Goal: Information Seeking & Learning: Learn about a topic

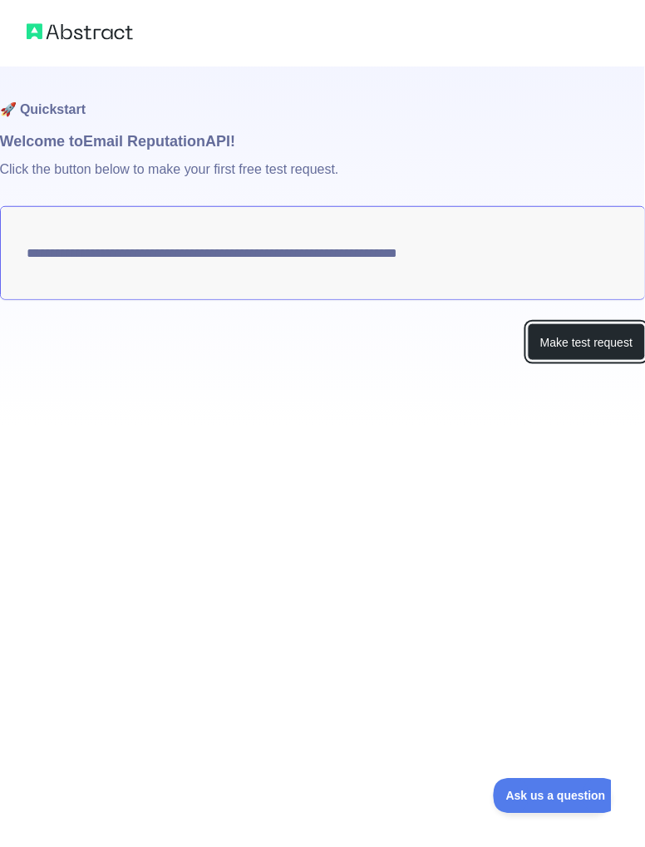
click at [602, 341] on button "Make test request" at bounding box center [586, 341] width 117 height 37
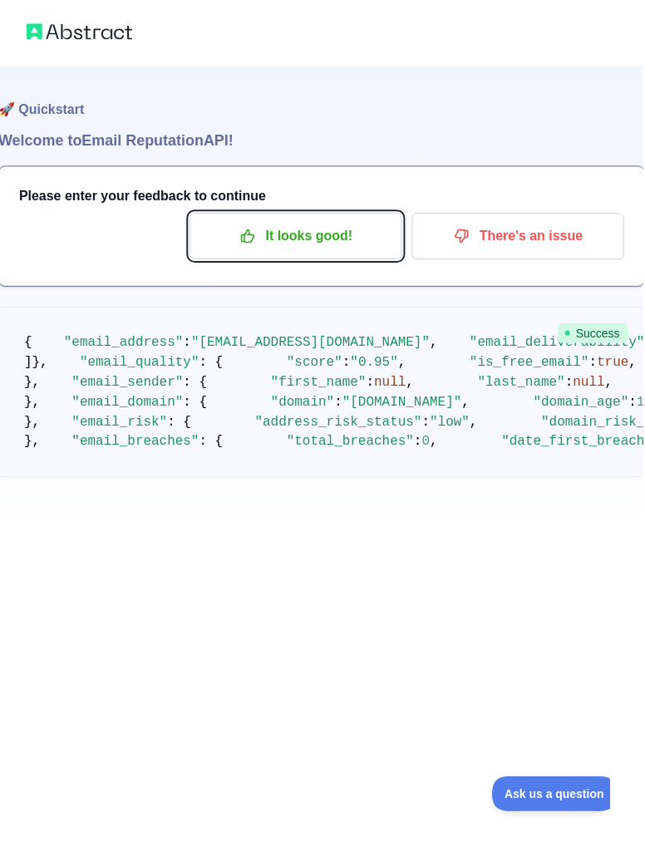
click at [214, 238] on p "It looks good!" at bounding box center [297, 237] width 188 height 28
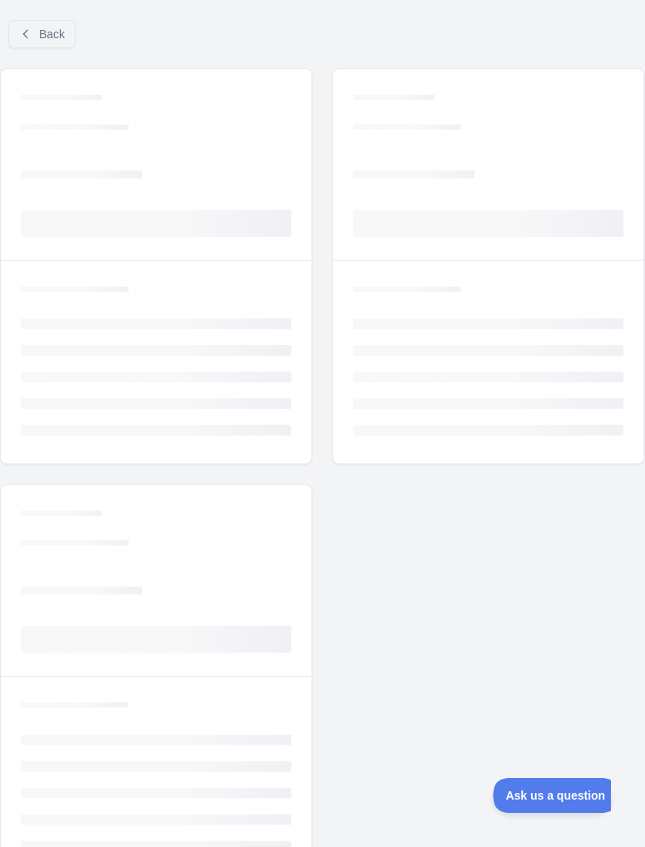
click at [216, 230] on rect at bounding box center [156, 223] width 271 height 27
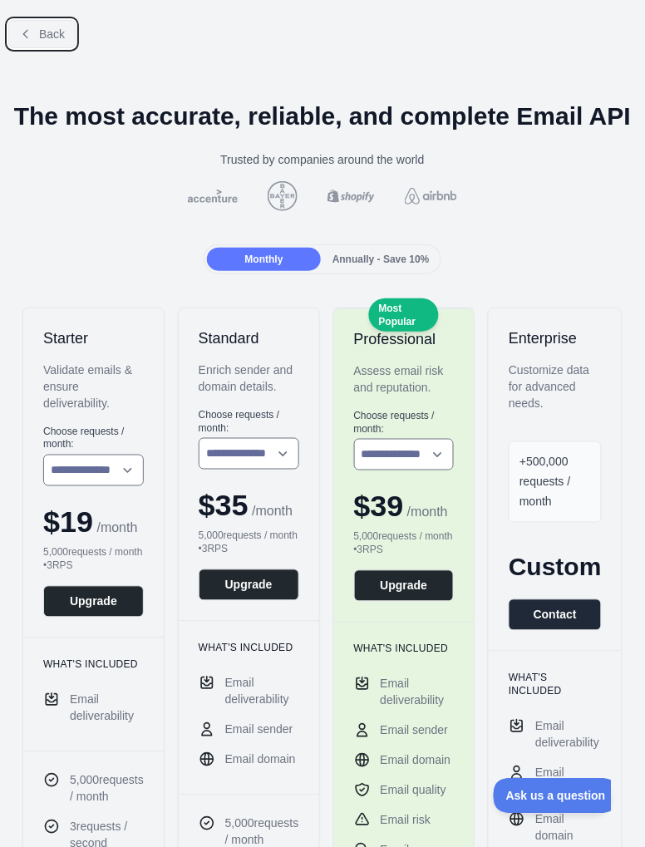
click at [41, 44] on button "Back" at bounding box center [41, 34] width 67 height 28
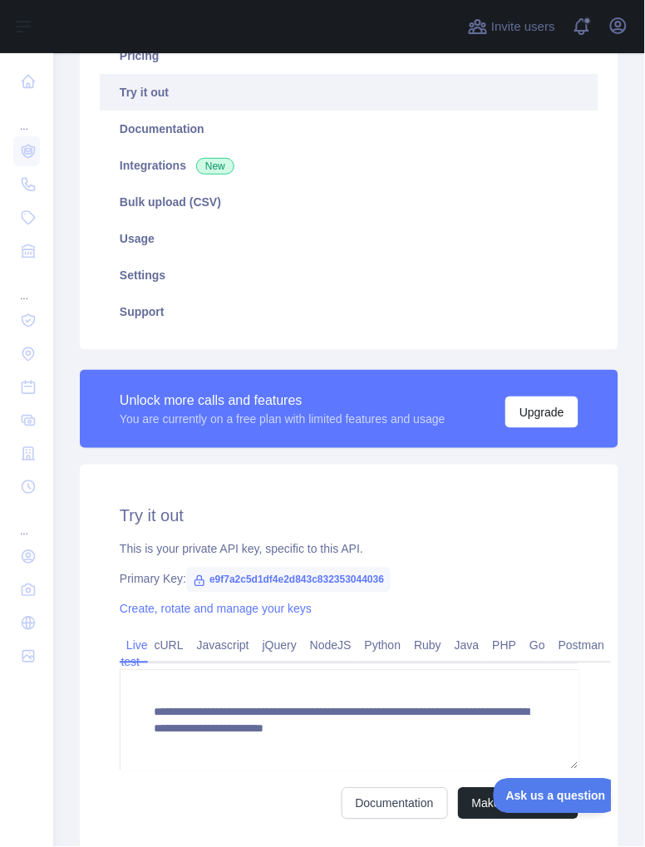
scroll to position [214, 0]
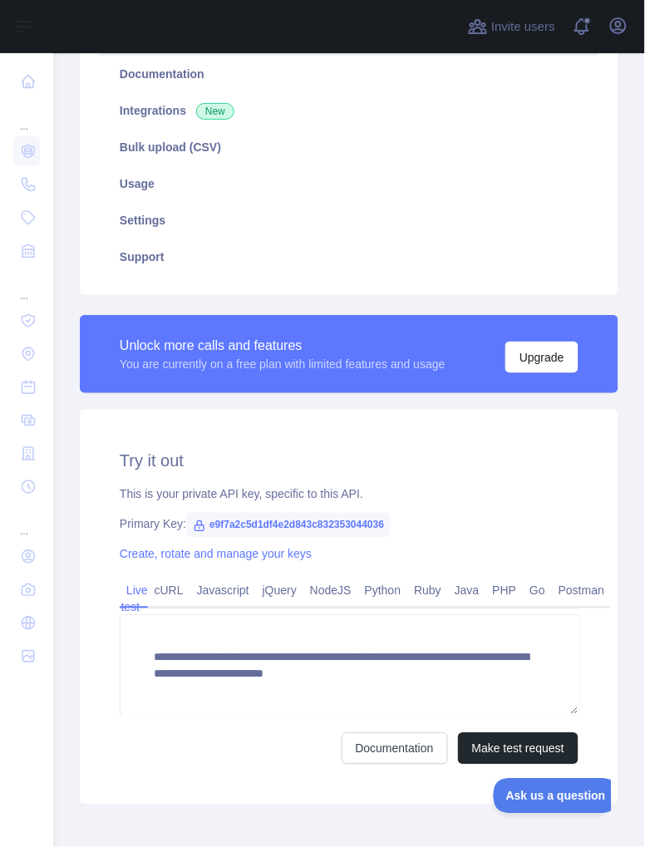
click at [27, 91] on link at bounding box center [26, 81] width 27 height 30
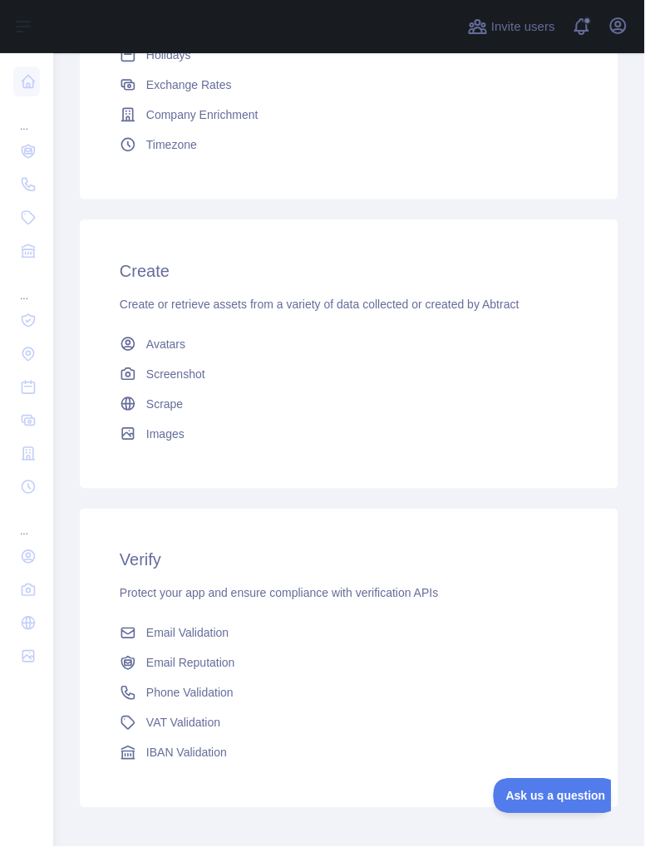
scroll to position [493, 0]
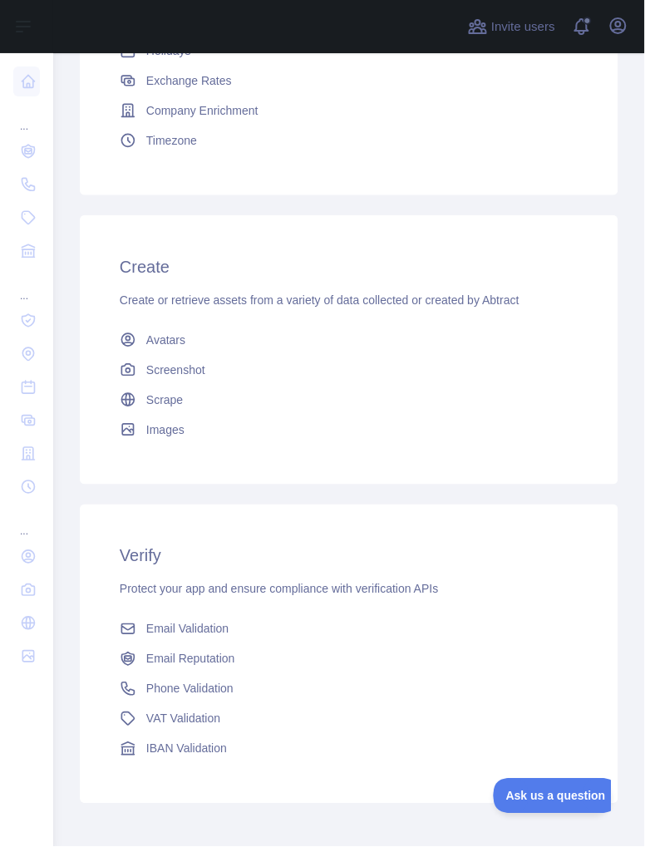
click at [27, 562] on icon at bounding box center [28, 557] width 12 height 12
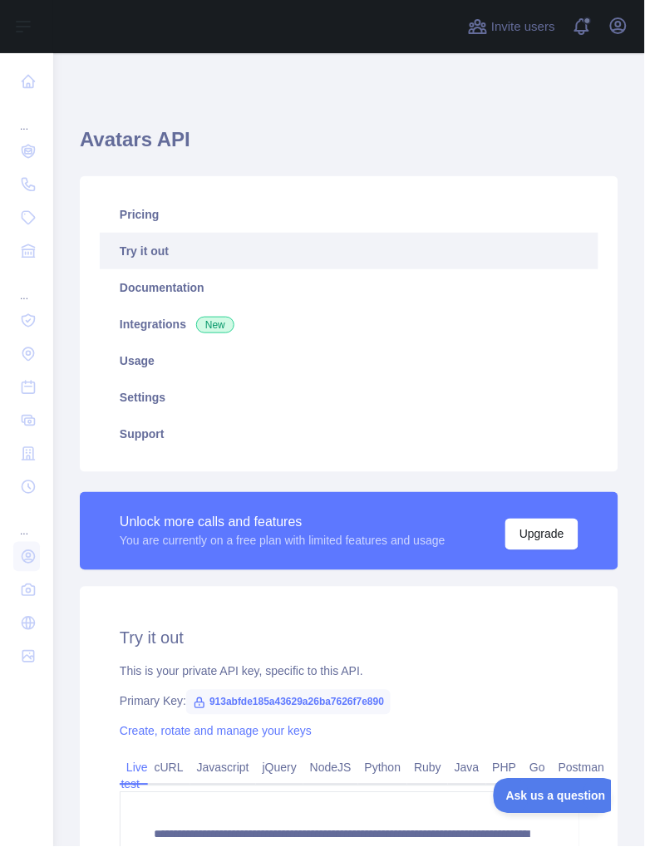
click at [15, 385] on link at bounding box center [26, 387] width 27 height 30
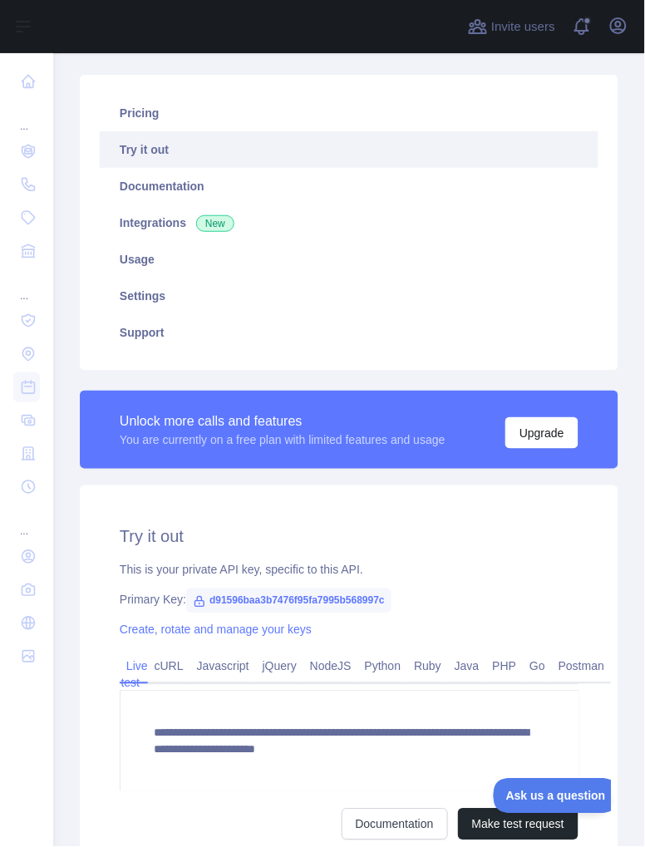
scroll to position [106, 0]
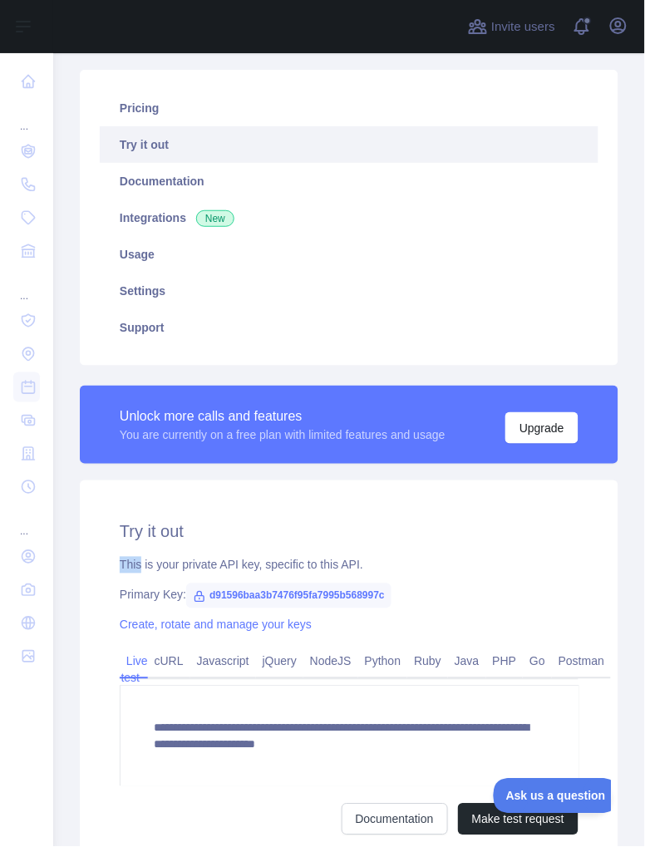
click at [571, 563] on div "This is your private API key, specific to this API." at bounding box center [349, 565] width 459 height 17
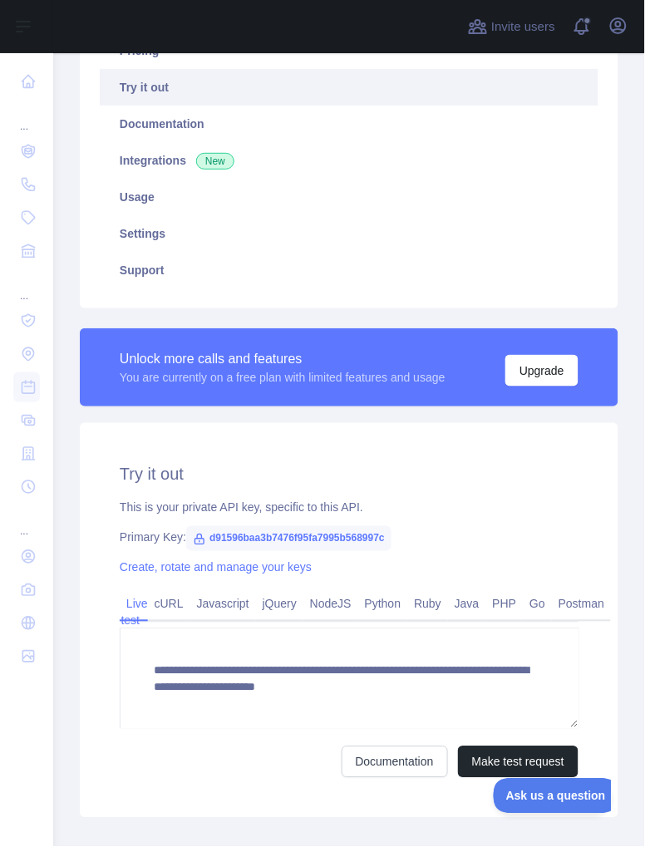
scroll to position [164, 0]
click at [554, 513] on div "This is your private API key, specific to this API." at bounding box center [349, 507] width 459 height 17
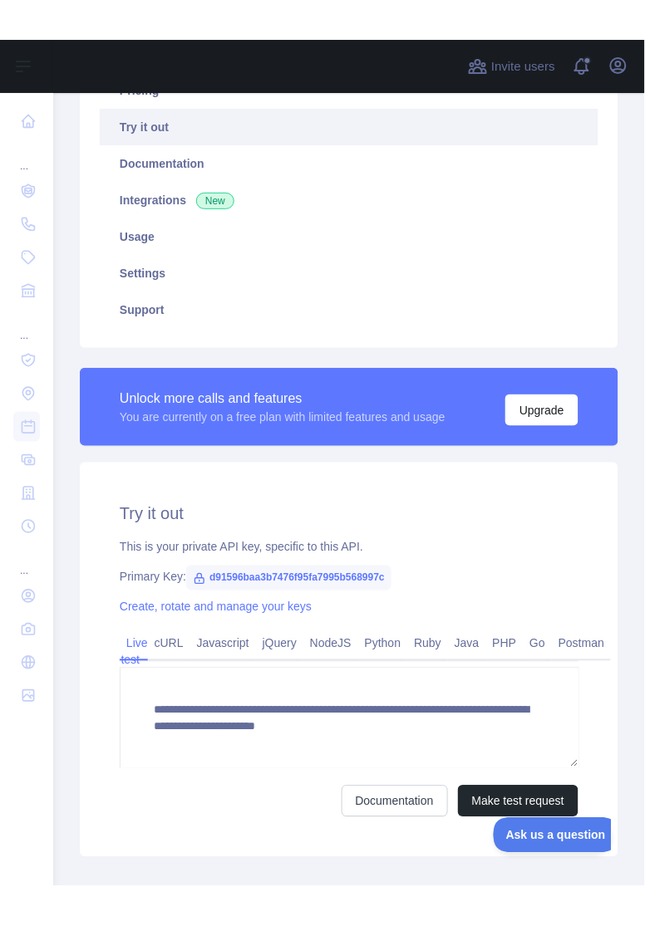
scroll to position [177, 0]
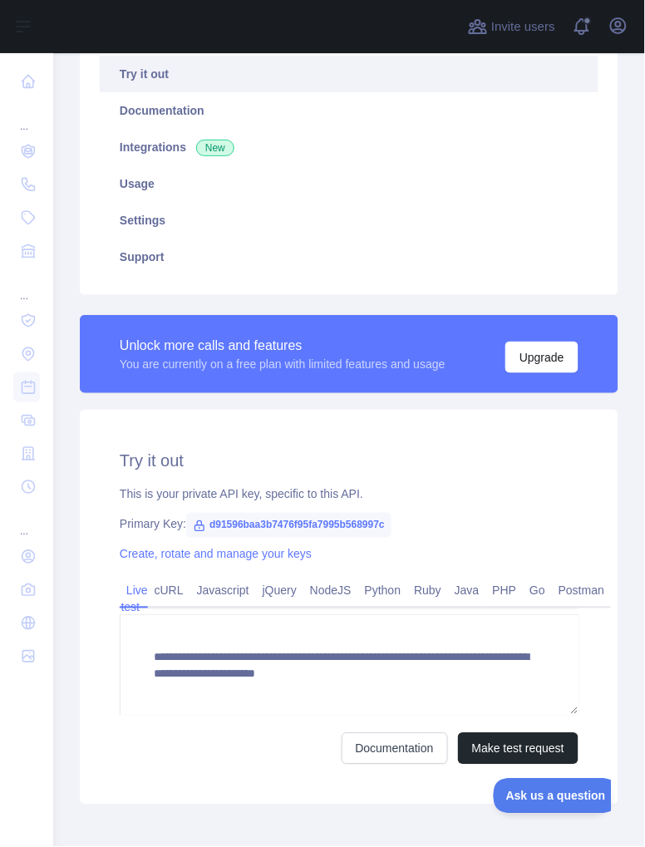
click at [227, 525] on span "d91596baa3b7476f95fa7995b568997c" at bounding box center [288, 525] width 205 height 25
click at [389, 577] on link "Python" at bounding box center [383, 590] width 50 height 27
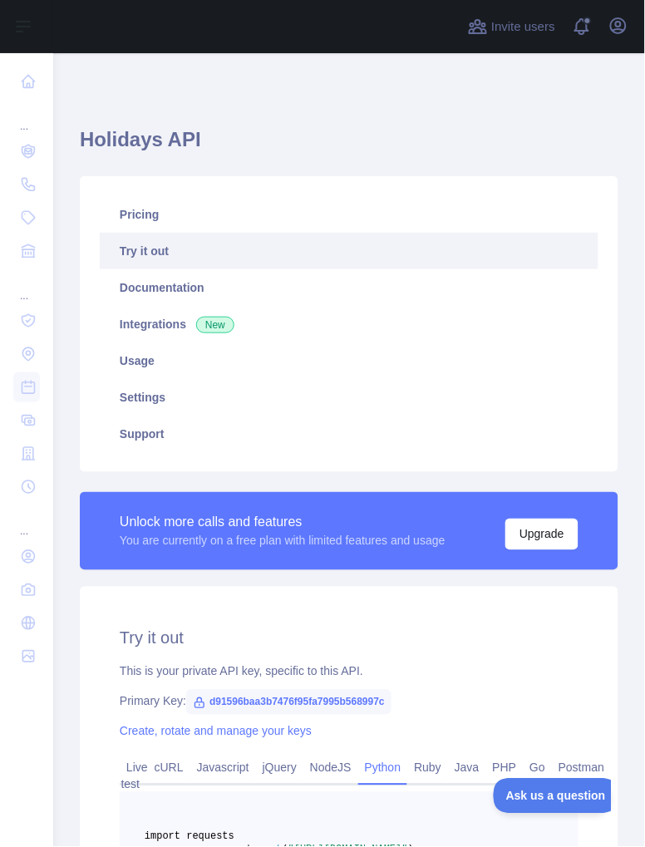
scroll to position [0, 0]
click at [21, 412] on icon at bounding box center [28, 420] width 17 height 17
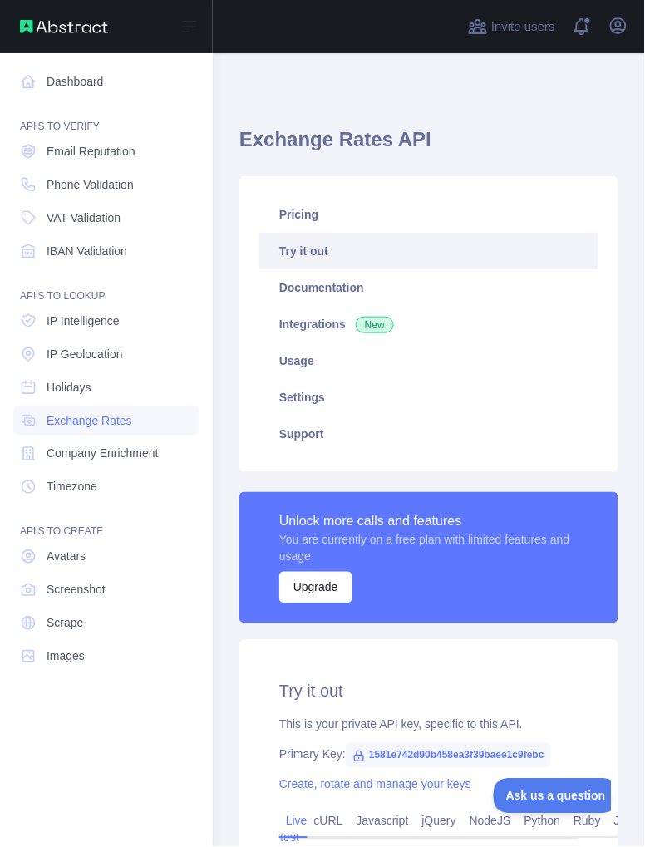
click at [62, 149] on span "Email Reputation" at bounding box center [91, 151] width 89 height 17
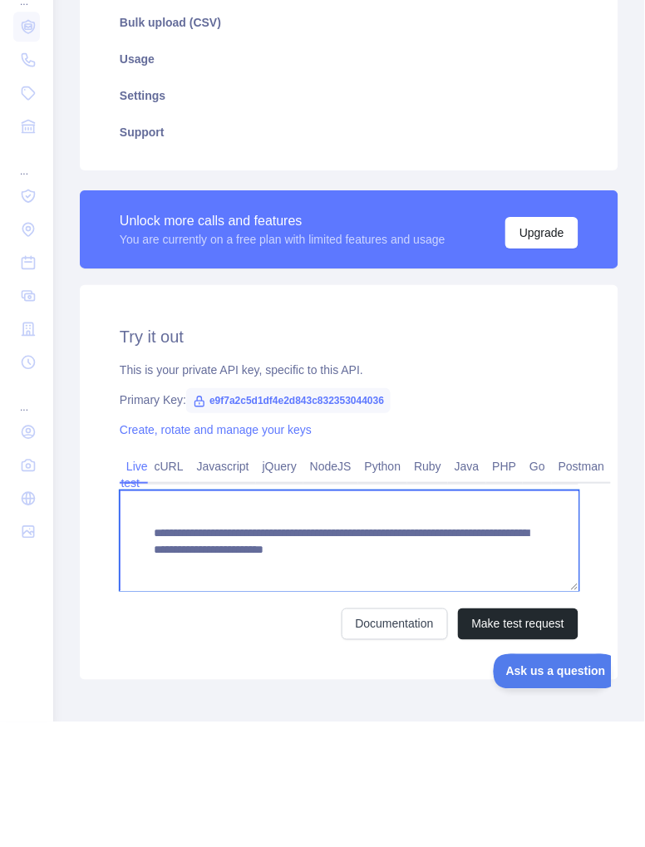
scroll to position [80, 0]
